Goal: Find specific page/section: Find specific page/section

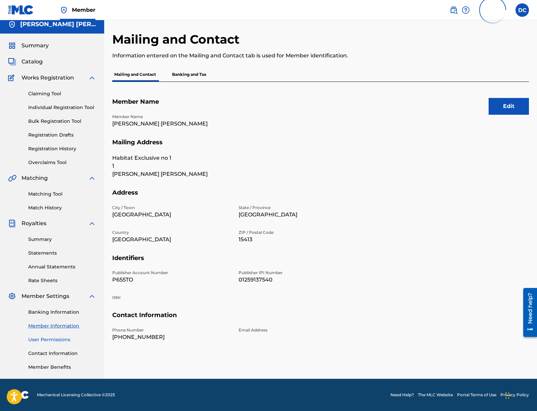
click at [62, 341] on link "User Permissions" at bounding box center [62, 339] width 68 height 7
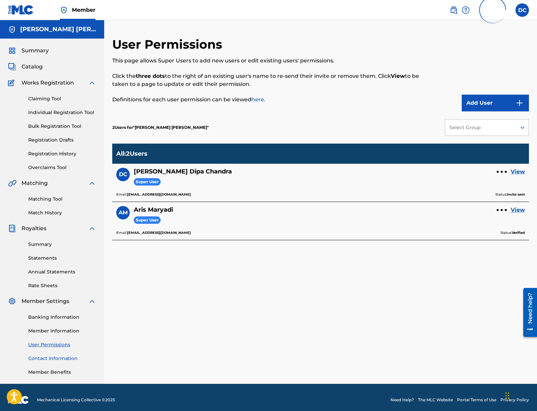
click at [63, 359] on link "Contact Information" at bounding box center [62, 358] width 68 height 7
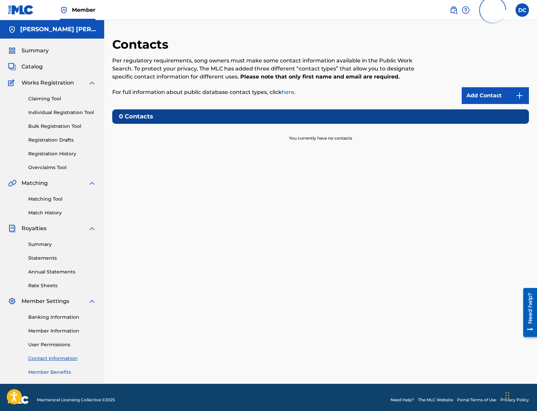
click at [65, 373] on link "Member Benefits" at bounding box center [62, 372] width 68 height 7
click at [35, 66] on span "Catalog" at bounding box center [31, 67] width 21 height 8
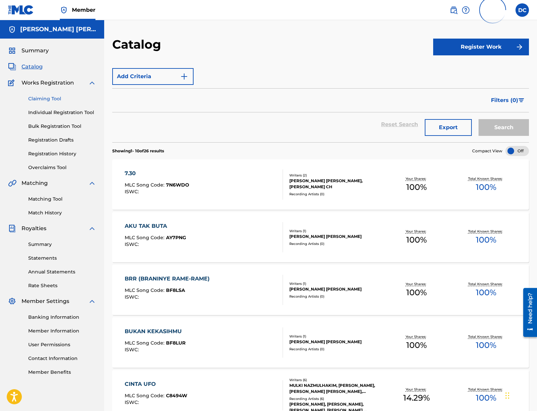
click at [45, 100] on link "Claiming Tool" at bounding box center [62, 98] width 68 height 7
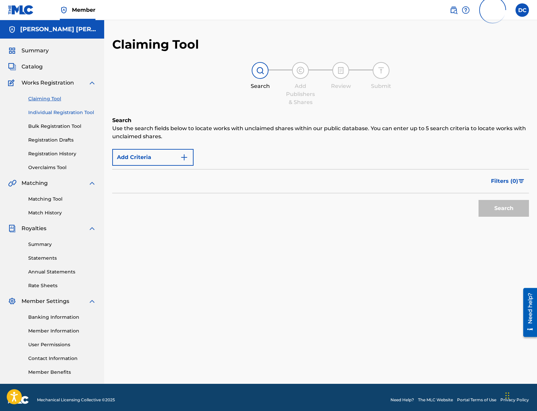
click at [47, 113] on link "Individual Registration Tool" at bounding box center [62, 112] width 68 height 7
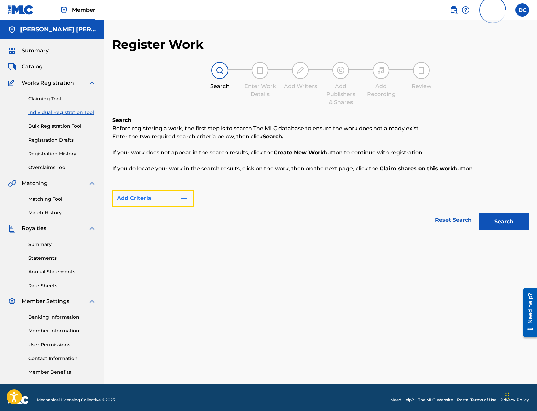
click at [184, 198] on img "Search Form" at bounding box center [184, 198] width 8 height 8
click at [449, 221] on link "Reset Search" at bounding box center [453, 220] width 44 height 15
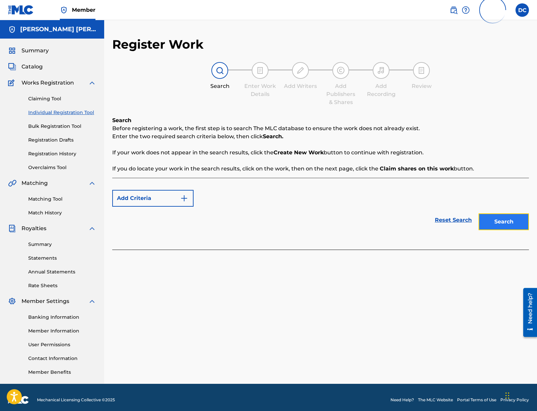
click at [503, 224] on button "Search" at bounding box center [503, 222] width 50 height 17
